Goal: Information Seeking & Learning: Learn about a topic

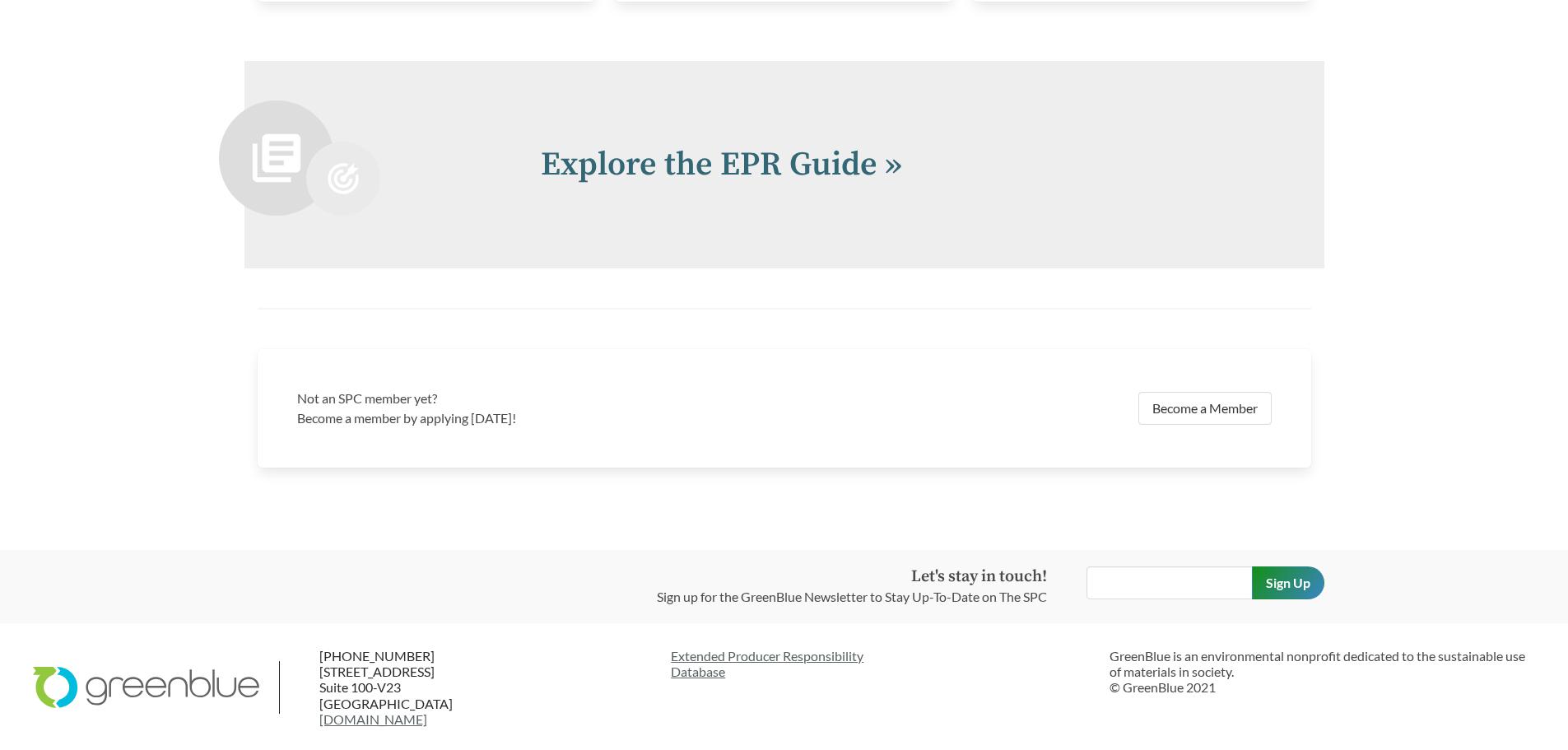
scroll to position [3635, 0]
click at [724, 176] on link "Explore the EPR Guide »" at bounding box center [721, 163] width 361 height 42
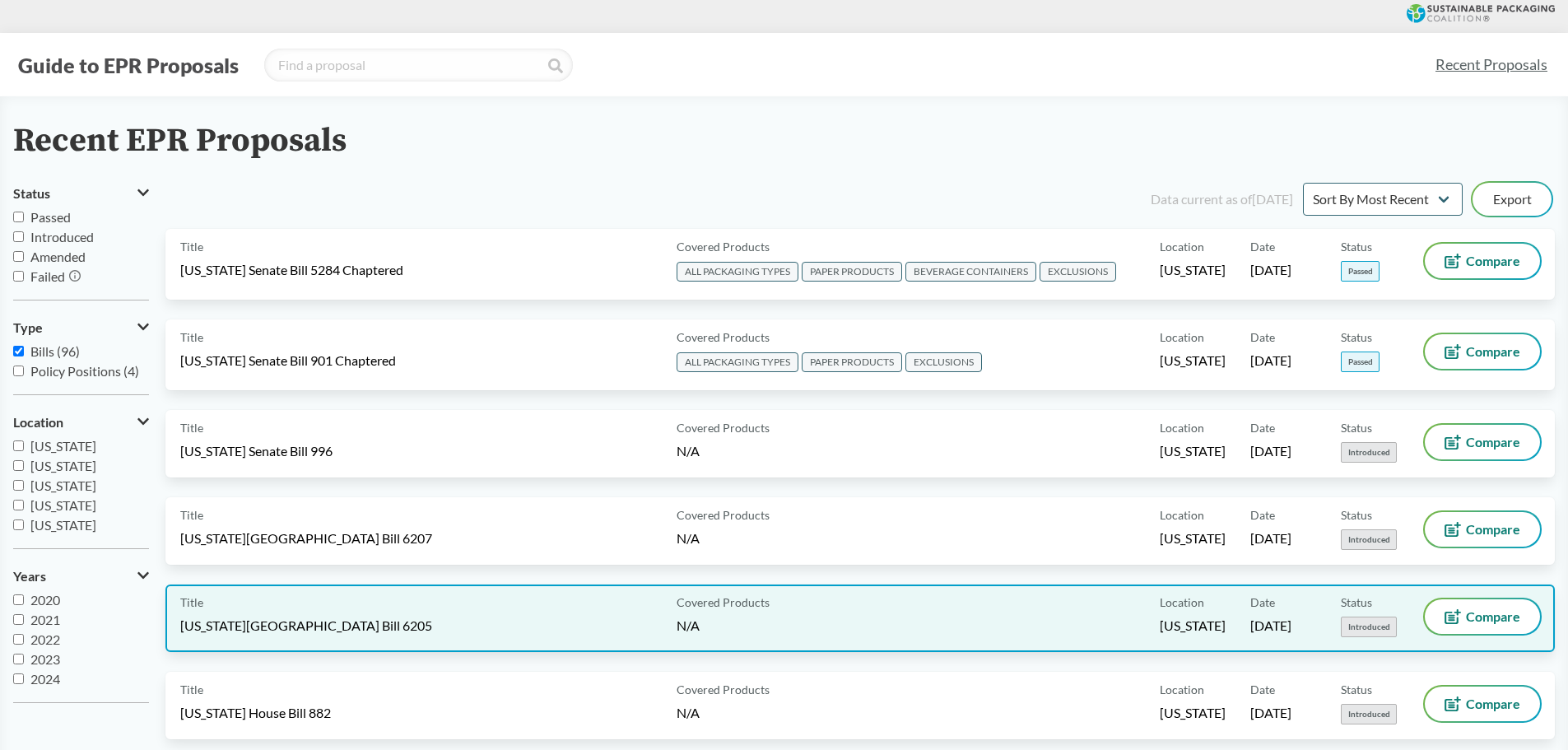
drag, startPoint x: 323, startPoint y: 305, endPoint x: 310, endPoint y: 52, distance: 253.3
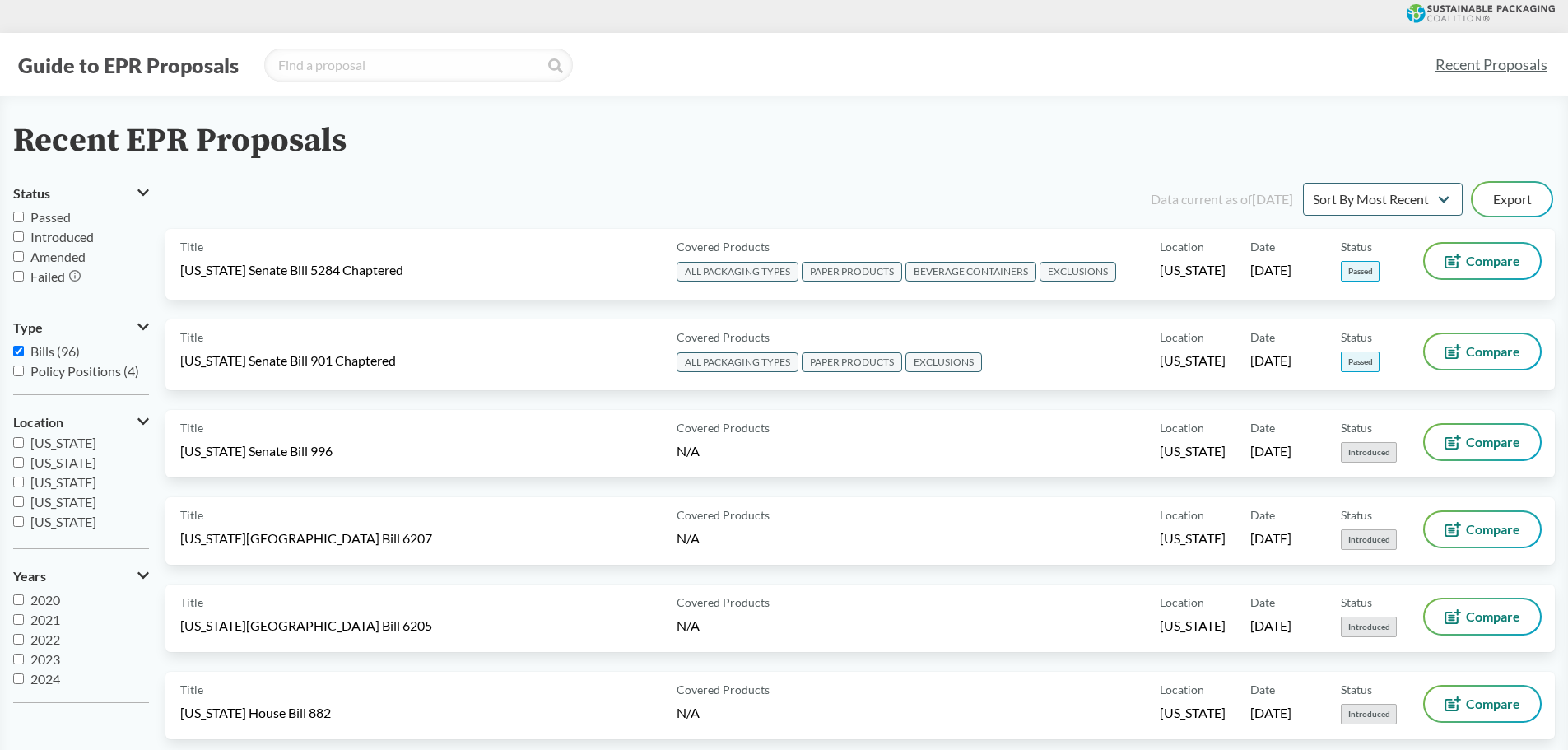
scroll to position [82, 0]
click at [14, 443] on input "[US_STATE]" at bounding box center [18, 443] width 10 height 10
checkbox input "true"
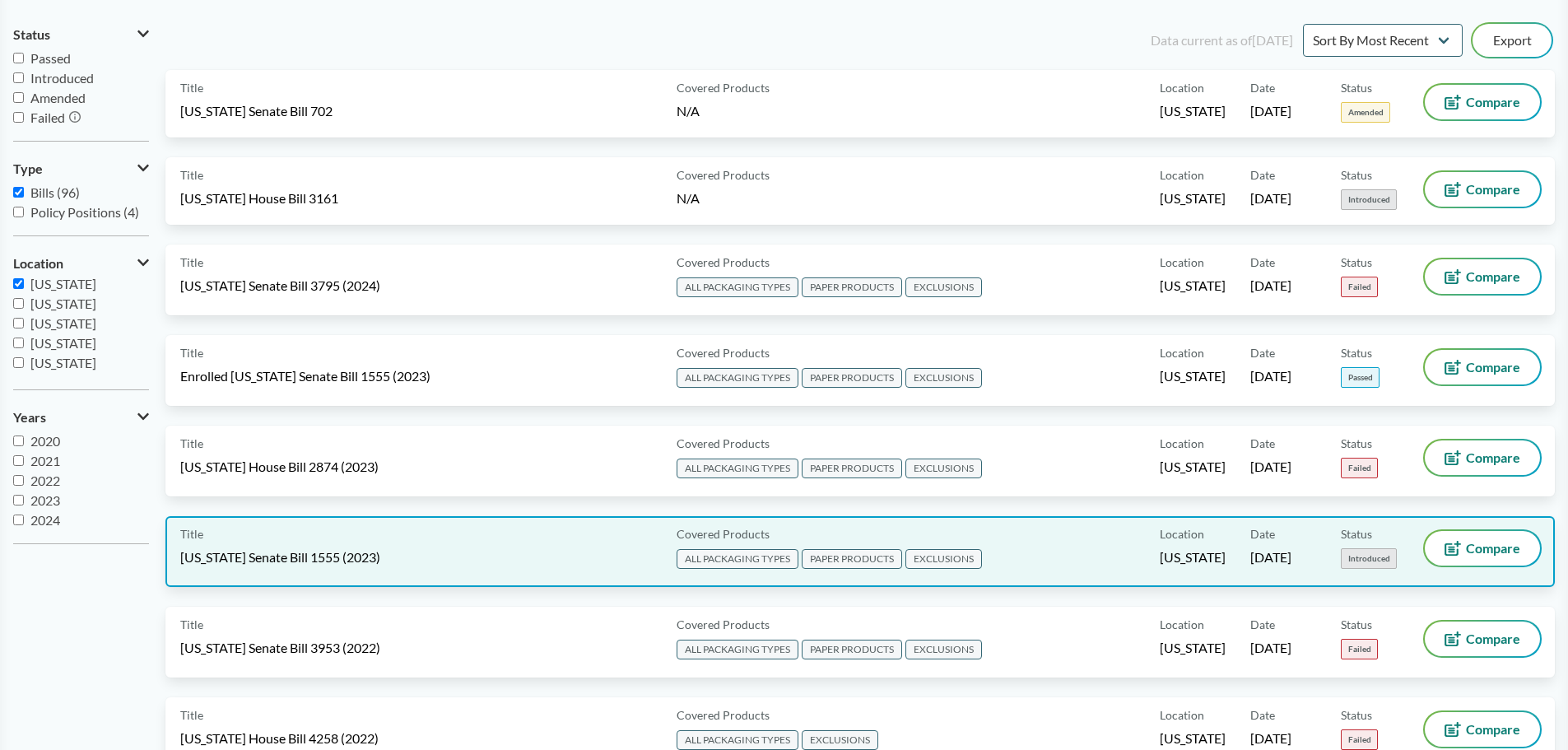
scroll to position [135, 0]
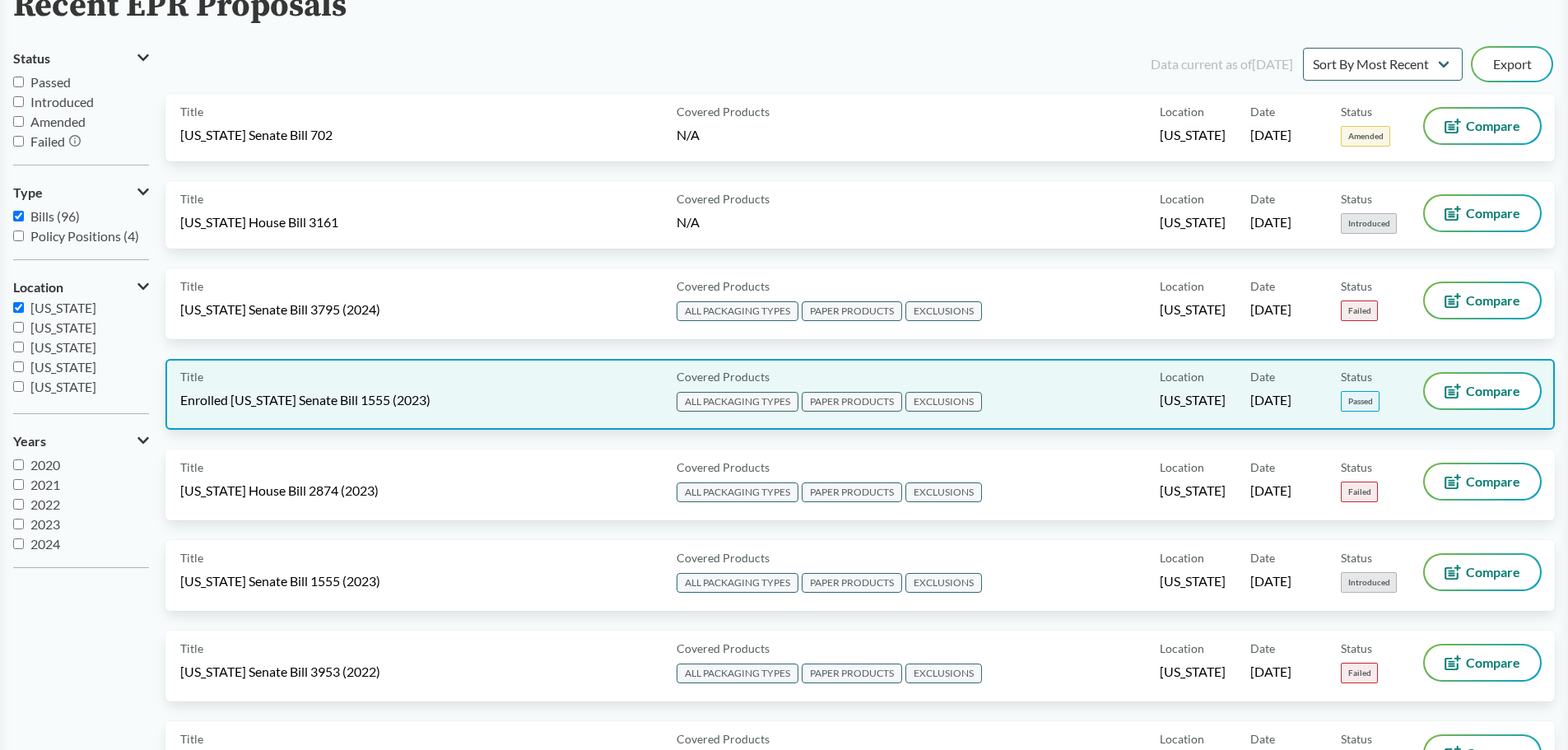
drag, startPoint x: 392, startPoint y: 404, endPoint x: 305, endPoint y: 410, distance: 87.2
click at [305, 410] on div "Title Enrolled [US_STATE] Senate Bill 1555 (2023)" at bounding box center [425, 395] width 490 height 42
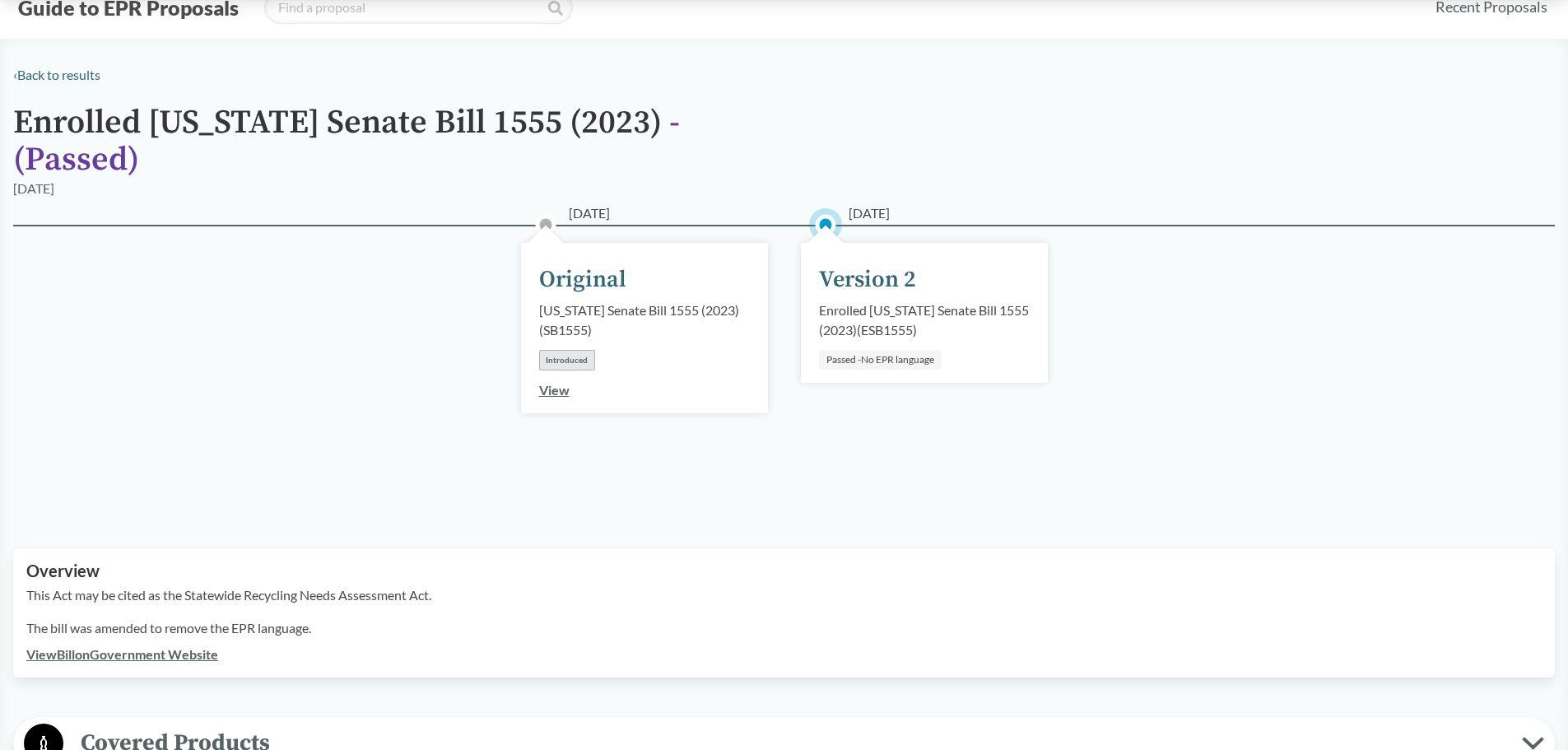
scroll to position [82, 0]
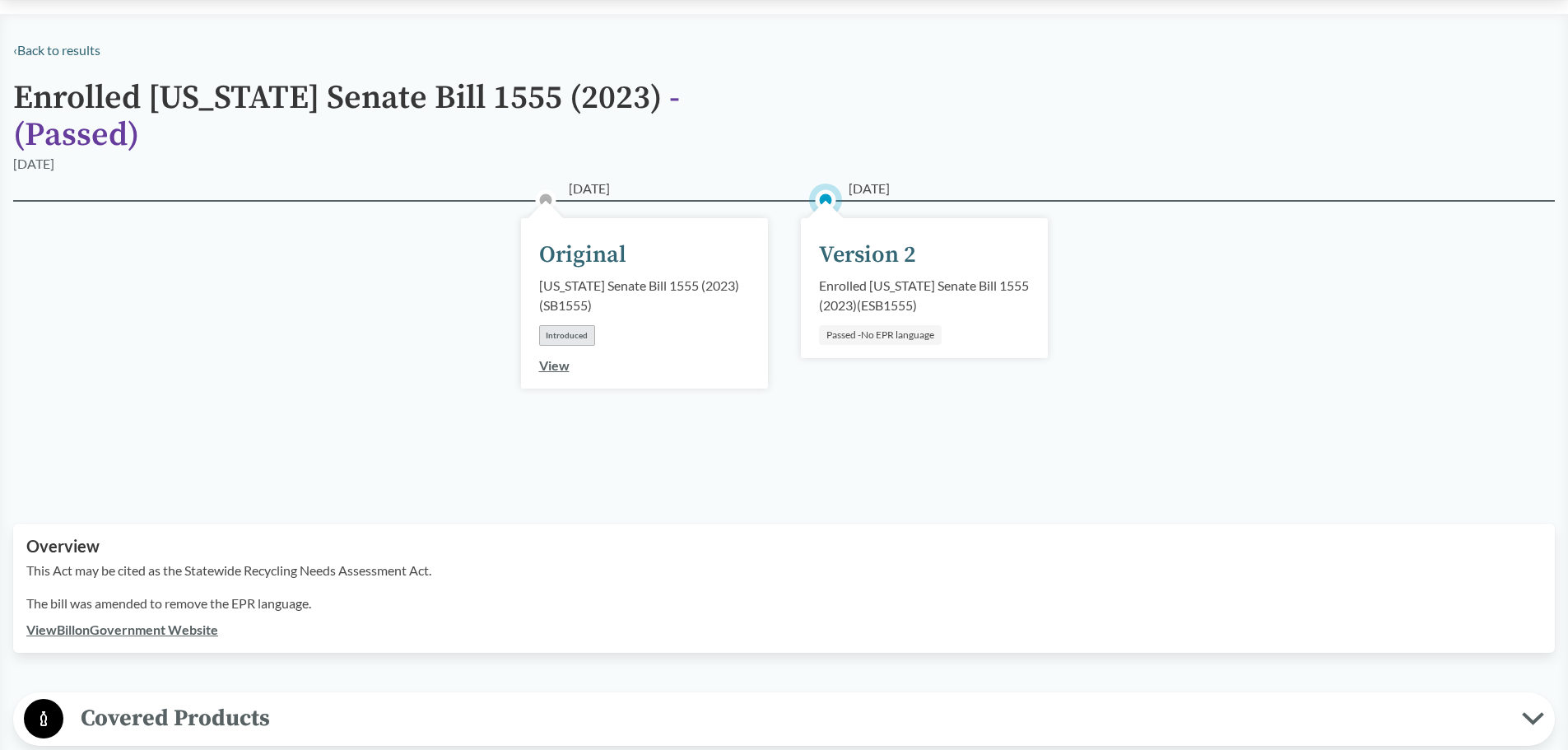
click at [553, 358] on link "View" at bounding box center [554, 365] width 30 height 16
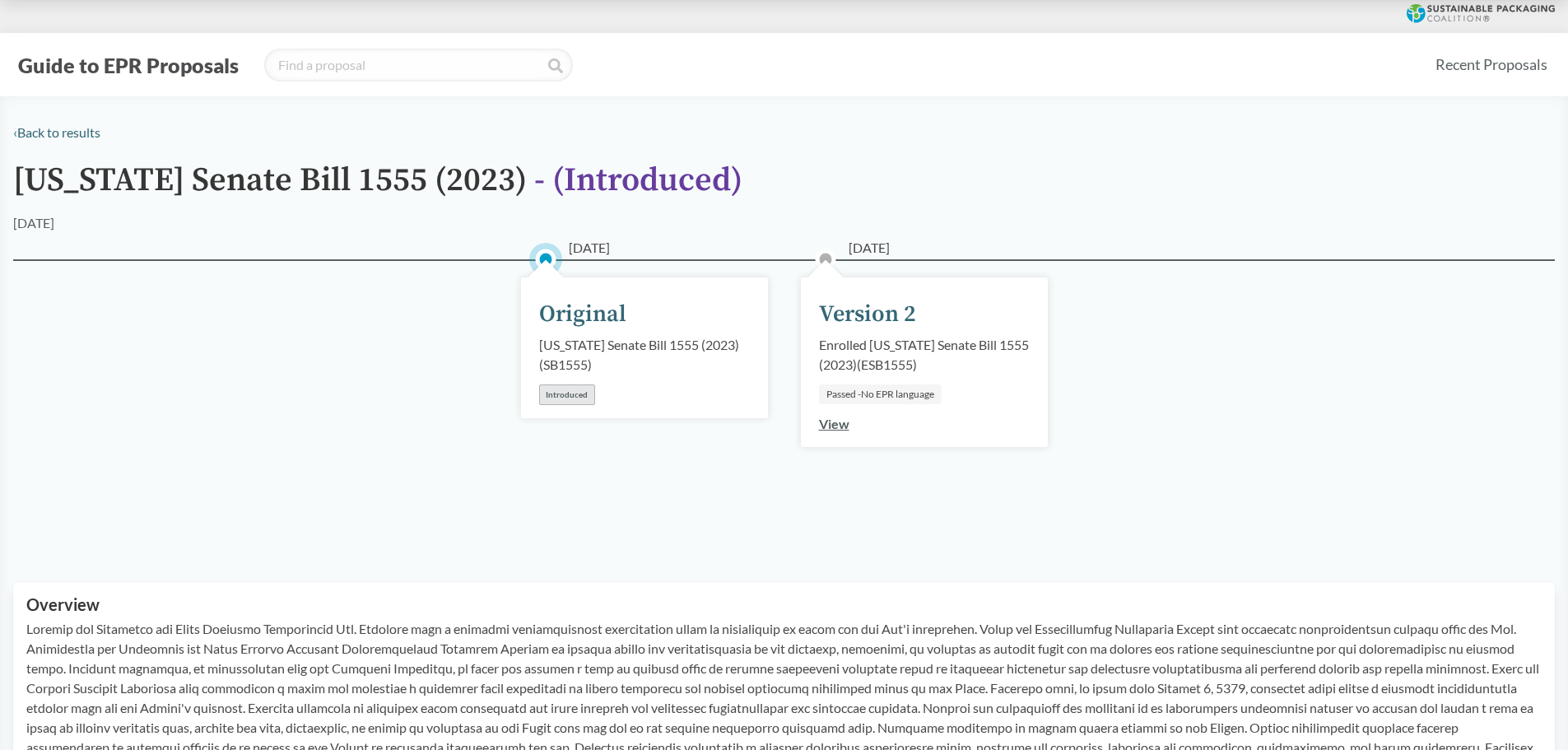
click at [832, 259] on circle at bounding box center [825, 259] width 16 height 16
click at [832, 424] on link "View" at bounding box center [834, 423] width 30 height 16
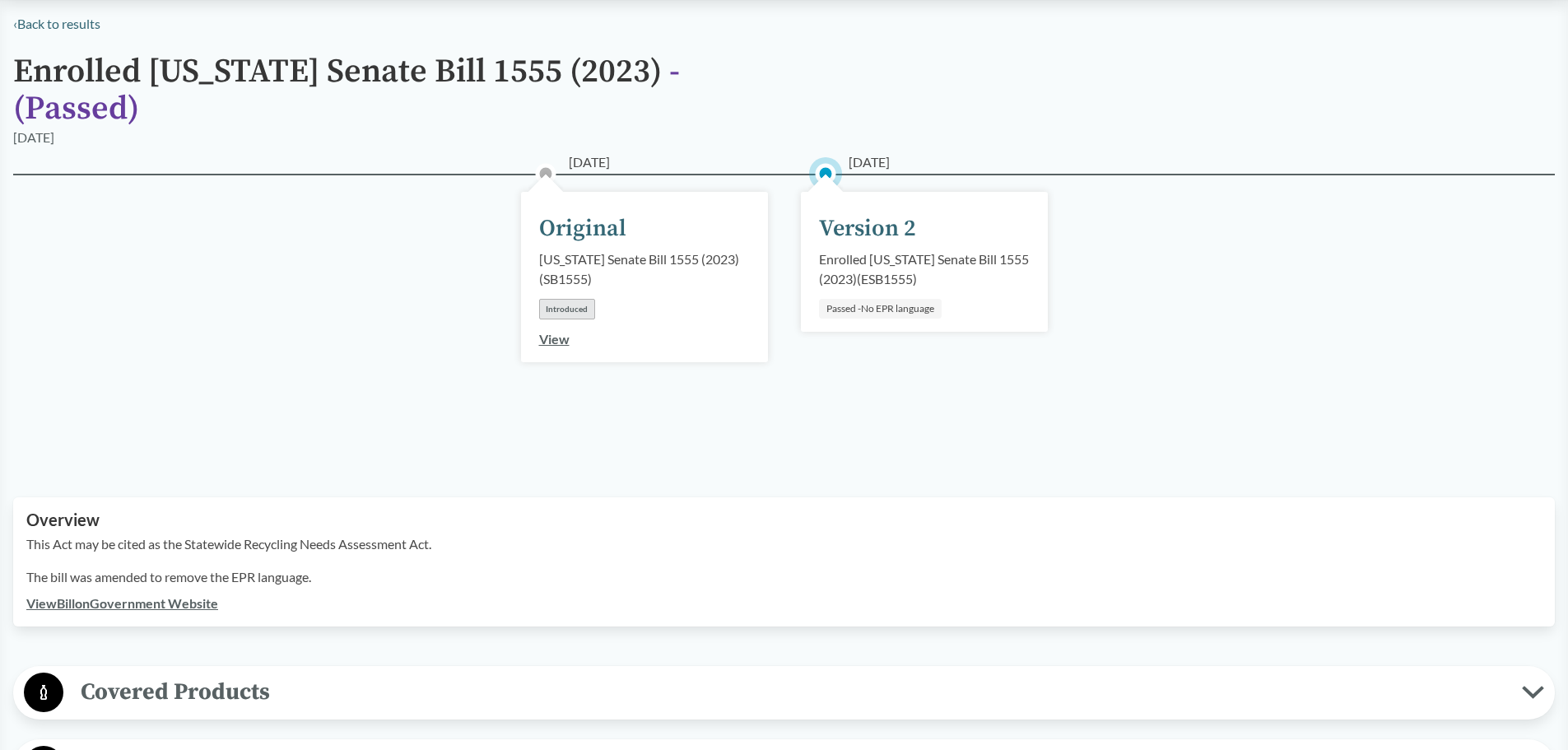
scroll to position [82, 0]
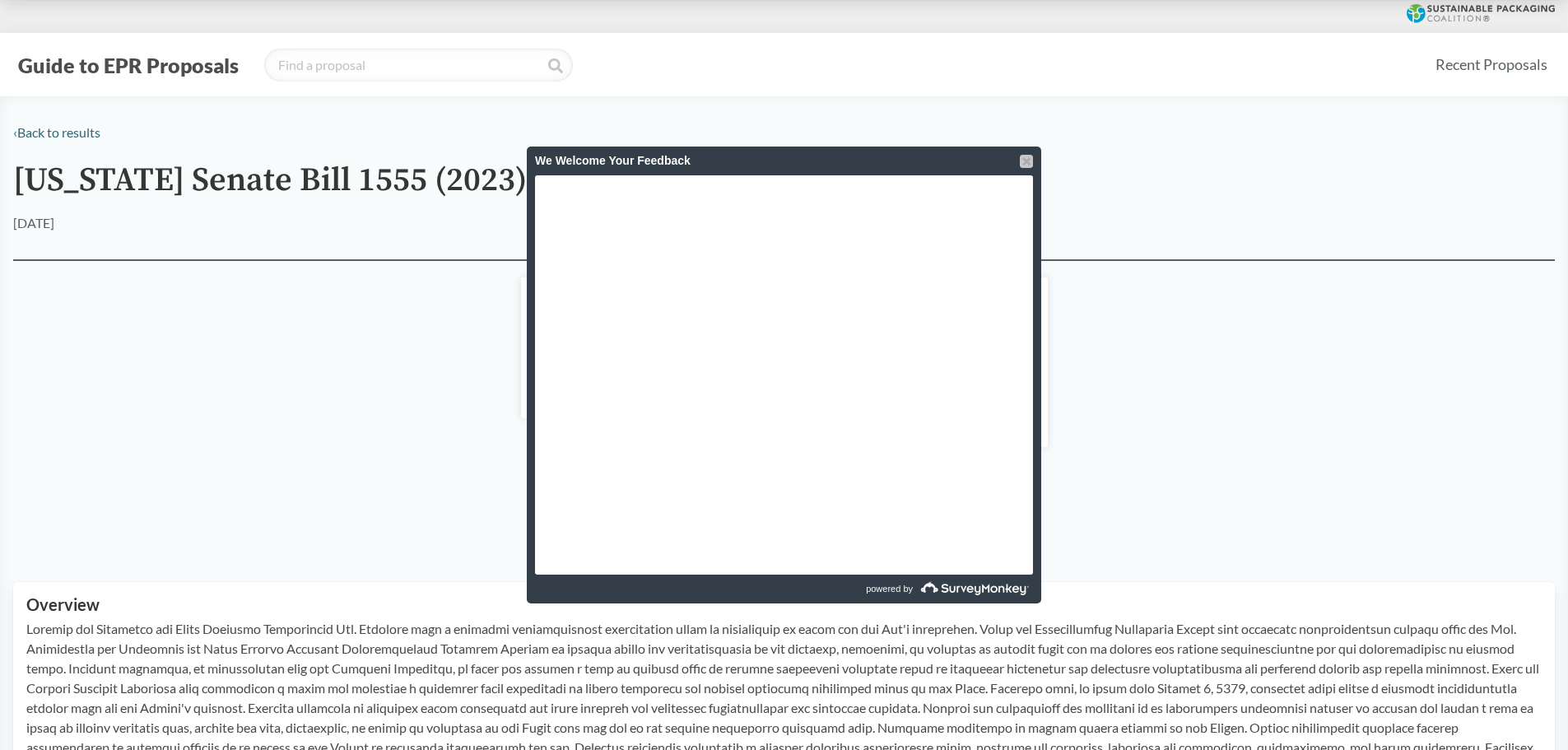
click at [1028, 159] on div at bounding box center [1026, 161] width 13 height 13
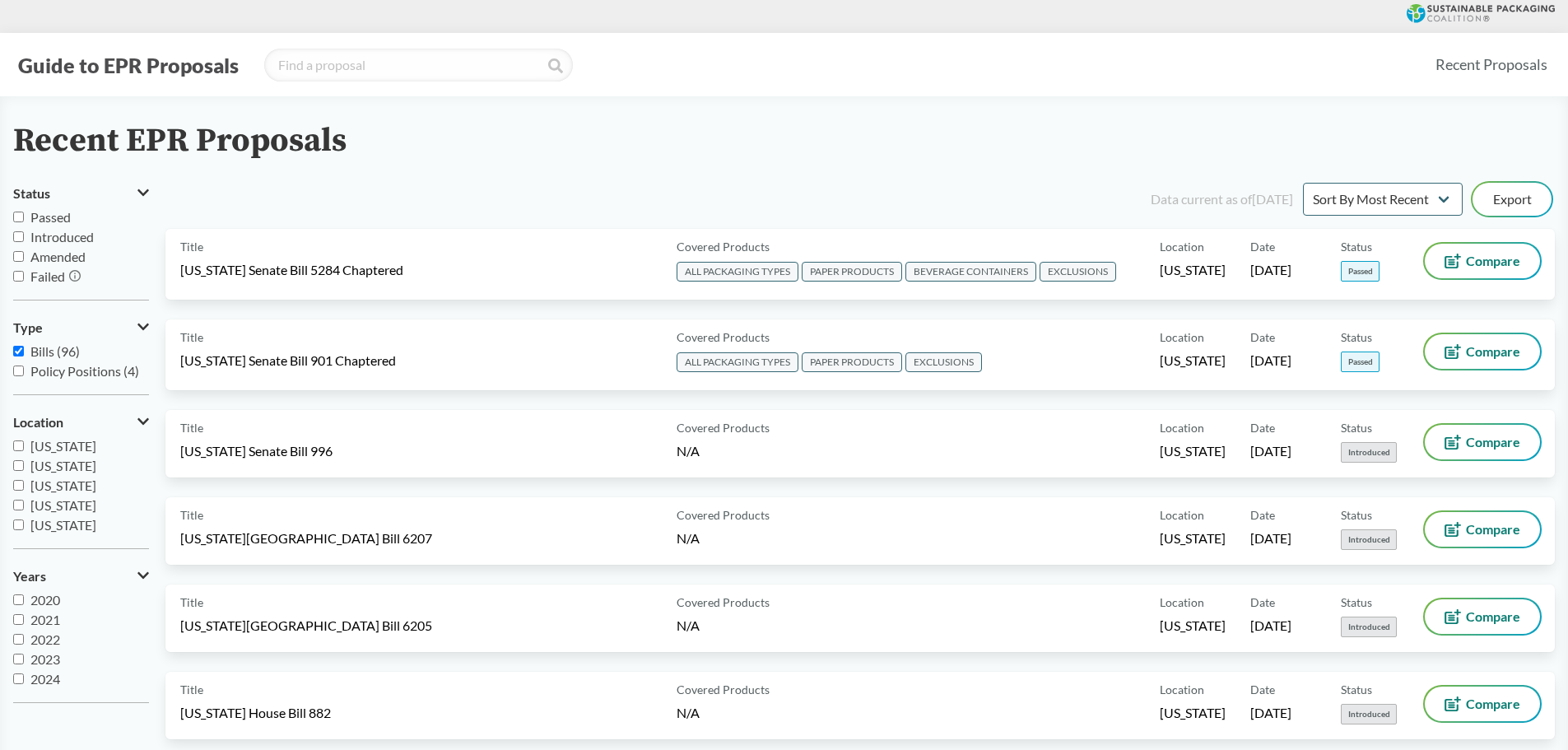
click at [18, 520] on input "[US_STATE]" at bounding box center [18, 525] width 10 height 10
checkbox input "true"
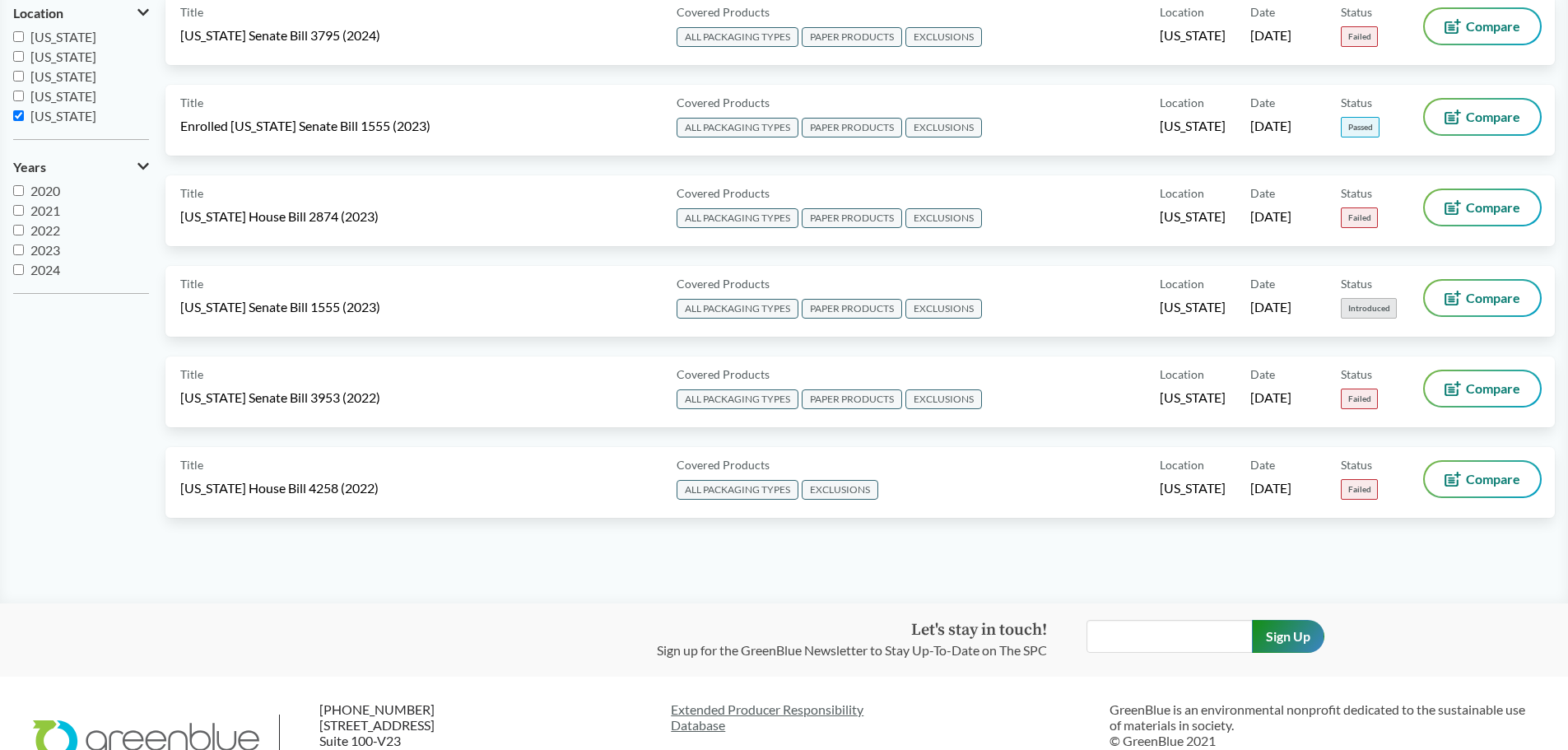
scroll to position [411, 0]
